Goal: Use online tool/utility: Use online tool/utility

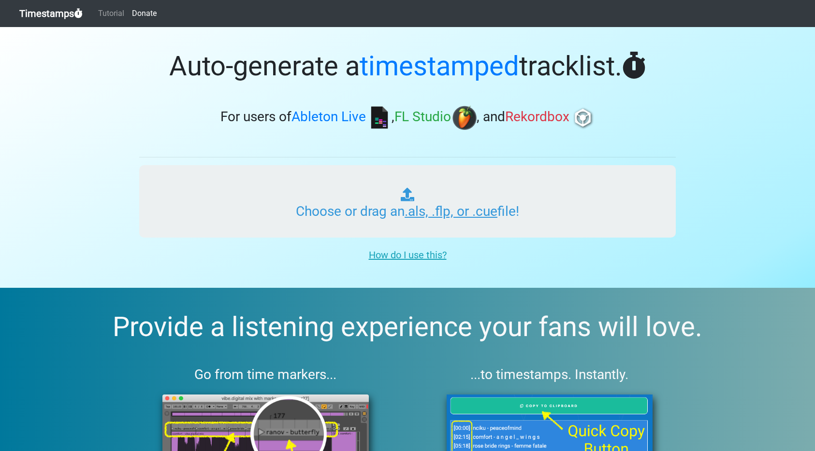
click at [400, 229] on input "Choose or drag an .als, .flp, or .cue file!" at bounding box center [407, 201] width 537 height 73
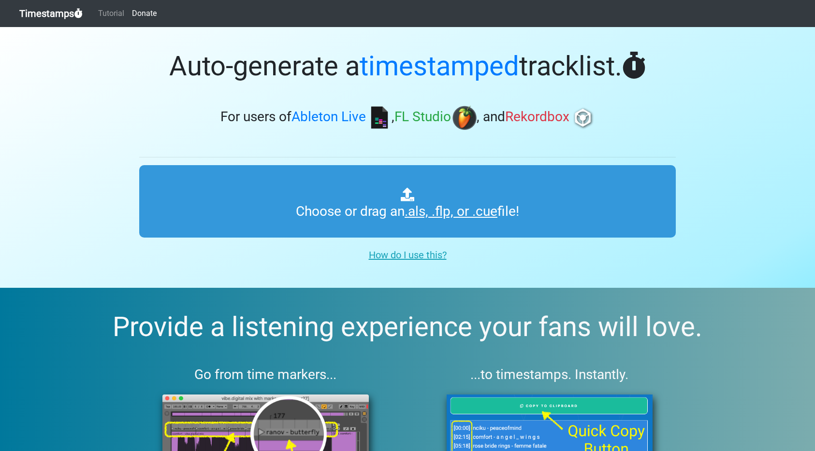
type input "C:\fakepath\DEADBEATS RADIO #357.als"
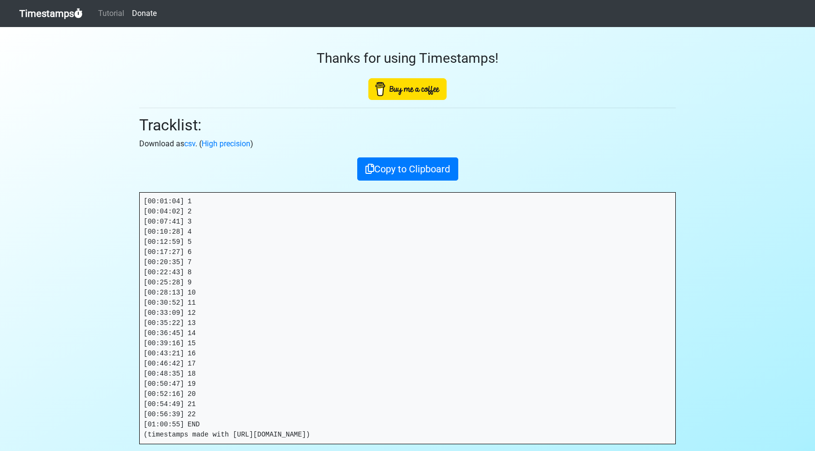
click at [205, 417] on pre "[00:01:04] 1 [00:04:02] 2 [00:07:41] 3 [00:10:28] 4 [00:12:59] 5 [00:17:27] 6 […" at bounding box center [408, 318] width 536 height 251
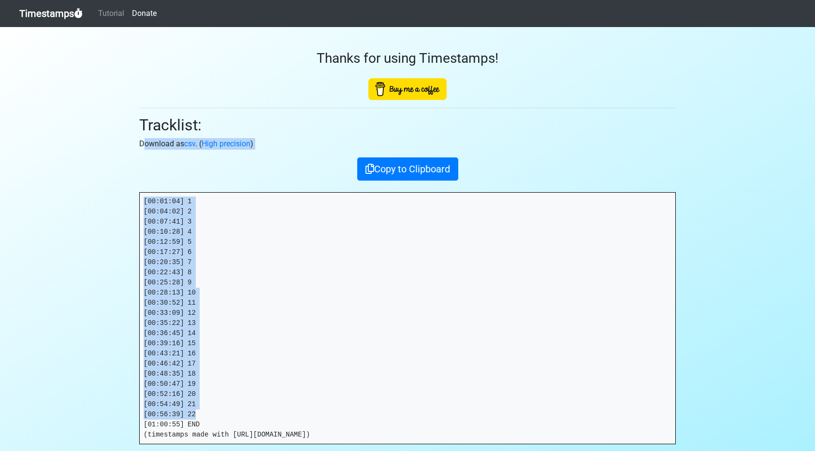
drag, startPoint x: 174, startPoint y: 395, endPoint x: 66, endPoint y: 144, distance: 273.9
click at [64, 144] on section "Thanks for using Timestamps! Tracklist: Download as csv . ( High precision ) Co…" at bounding box center [407, 274] width 815 height 495
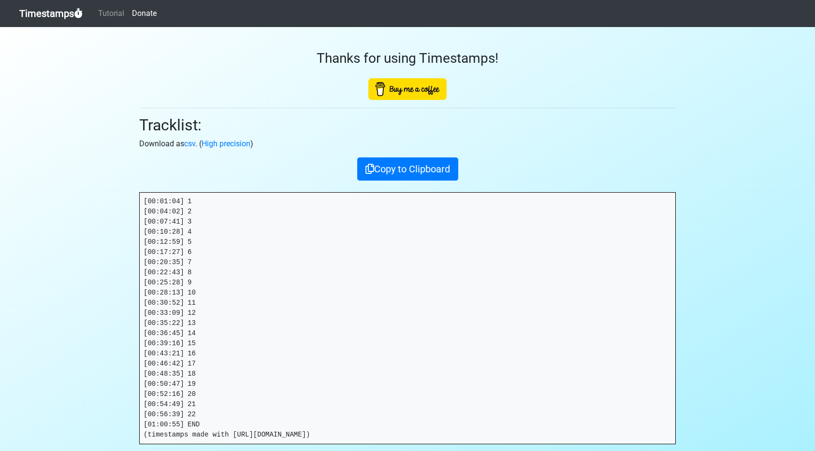
drag, startPoint x: 210, startPoint y: 299, endPoint x: 213, endPoint y: 307, distance: 9.2
click at [210, 299] on pre "[00:01:04] 1 [00:04:02] 2 [00:07:41] 3 [00:10:28] 4 [00:12:59] 5 [00:17:27] 6 […" at bounding box center [408, 318] width 536 height 251
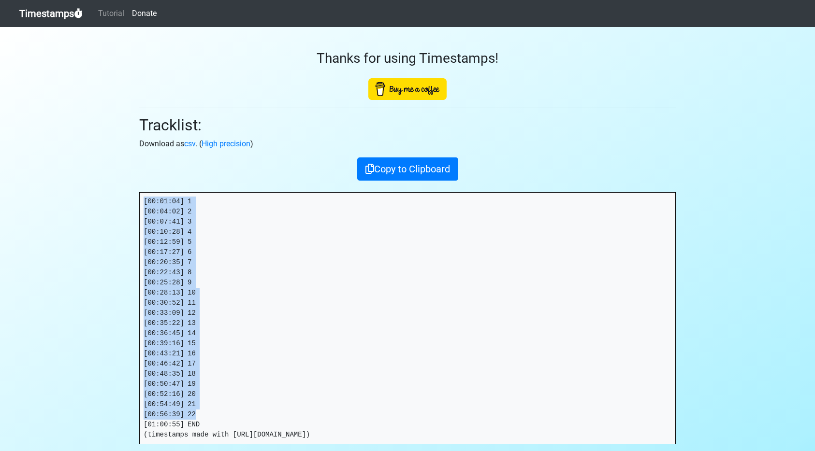
drag, startPoint x: 210, startPoint y: 413, endPoint x: 137, endPoint y: 203, distance: 221.8
click at [138, 203] on div "Thanks for using Timestamps! Tracklist: Download as csv . ( High precision ) Co…" at bounding box center [407, 253] width 551 height 452
copy pre "[00:01:04] 1 [00:04:02] 2 [00:07:41] 3 [00:10:28] 4 [00:12:59] 5 [00:17:27] 6 […"
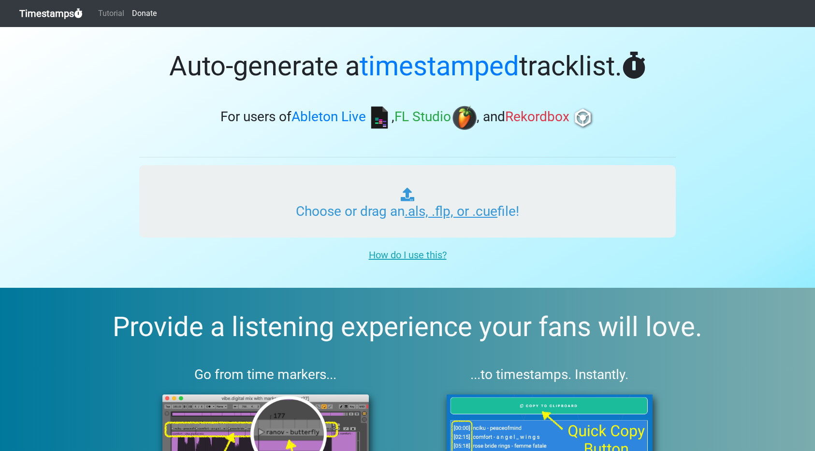
click at [333, 202] on input "Choose or drag an .als, .flp, or .cue file!" at bounding box center [407, 201] width 537 height 73
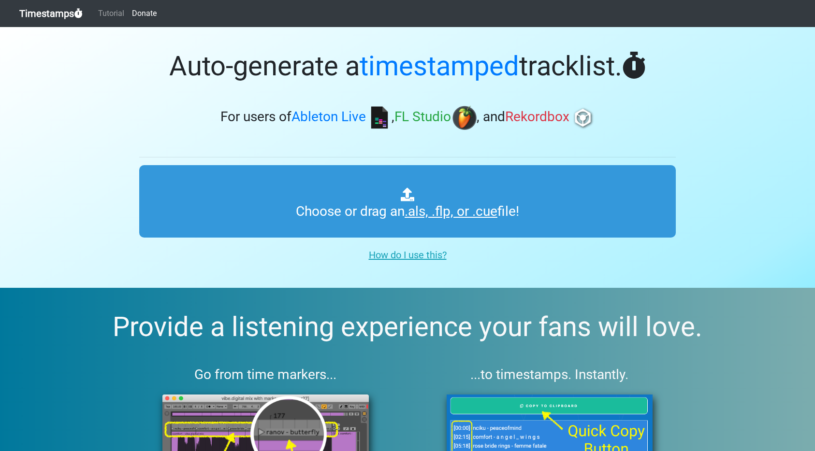
type input "C:\fakepath\DRUM & BASS SESSIONS #020.als"
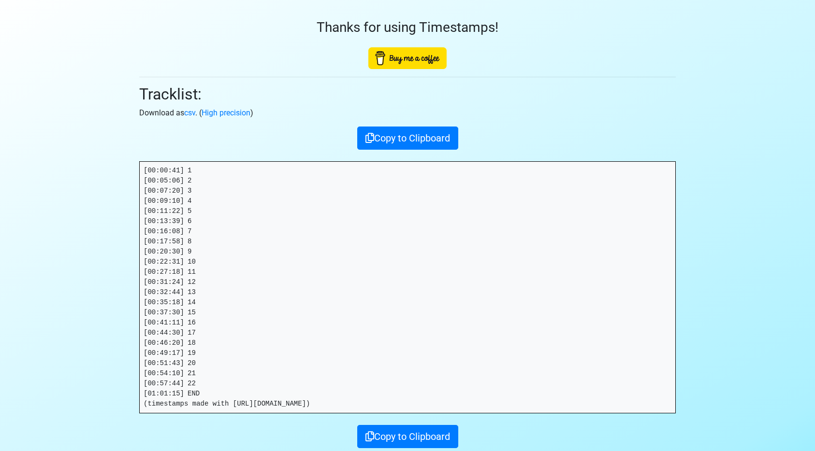
scroll to position [38, 0]
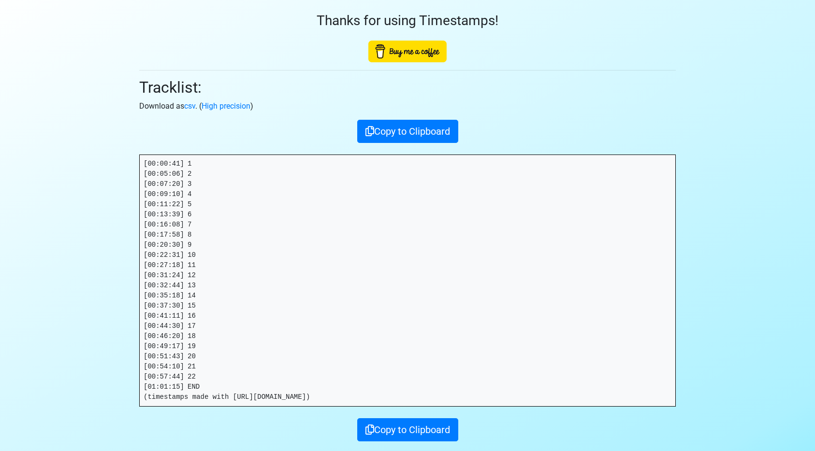
drag, startPoint x: 218, startPoint y: 384, endPoint x: 210, endPoint y: 379, distance: 9.1
click at [218, 384] on pre "[00:00:41] 1 [00:05:06] 2 [00:07:20] 3 [00:09:10] 4 [00:11:22] 5 [00:13:39] 6 […" at bounding box center [408, 280] width 536 height 251
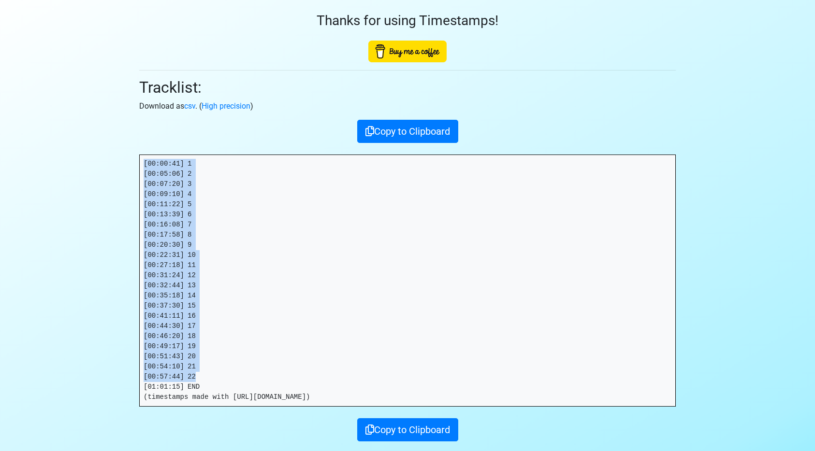
drag, startPoint x: 210, startPoint y: 379, endPoint x: 131, endPoint y: 160, distance: 232.3
click at [131, 160] on section "Thanks for using Timestamps! Tracklist: Download as csv . ( High precision ) Co…" at bounding box center [407, 236] width 815 height 495
copy pre "[00:00:41] 1 [00:05:06] 2 [00:07:20] 3 [00:09:10] 4 [00:11:22] 5 [00:13:39] 6 […"
